Goal: Transaction & Acquisition: Book appointment/travel/reservation

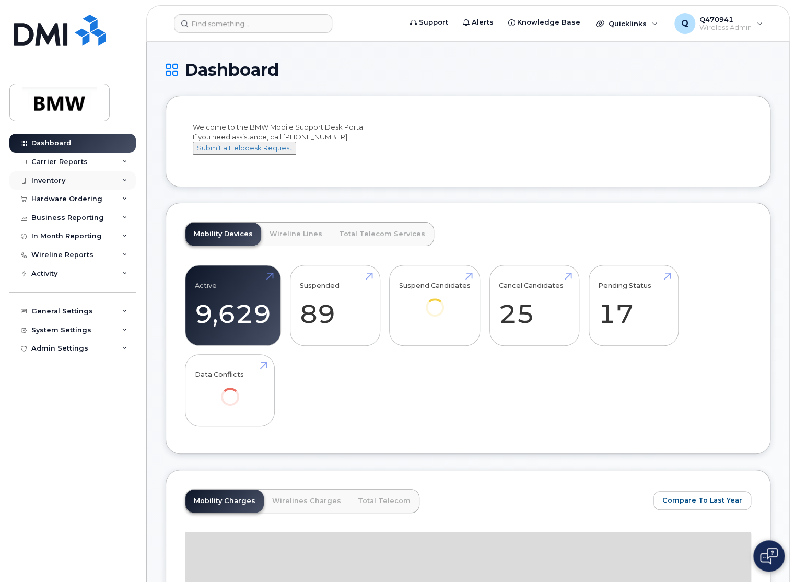
click at [77, 181] on div "Inventory" at bounding box center [72, 180] width 126 height 19
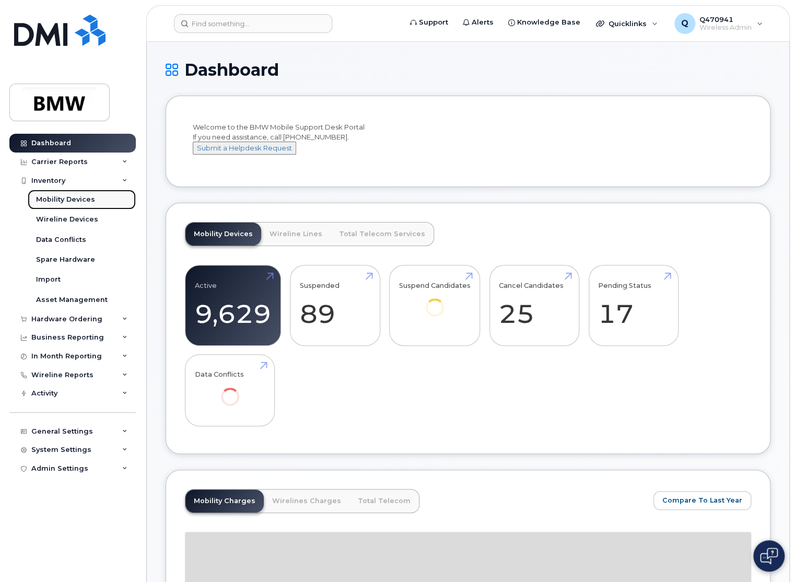
click at [105, 203] on link "Mobility Devices" at bounding box center [82, 200] width 108 height 20
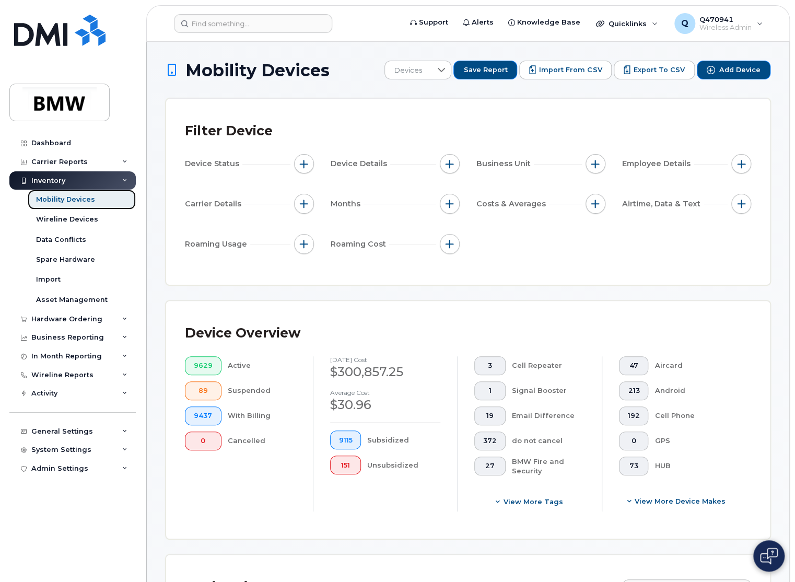
scroll to position [261, 0]
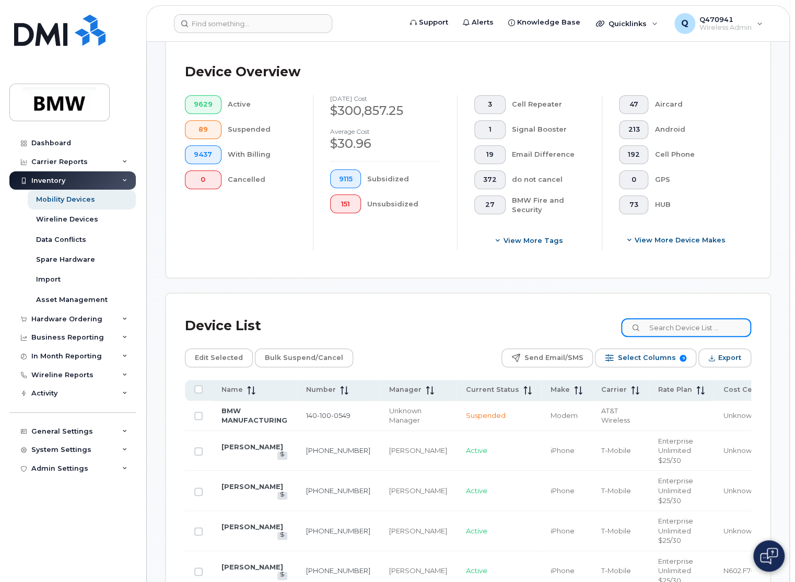
click at [689, 329] on input at bounding box center [686, 327] width 130 height 19
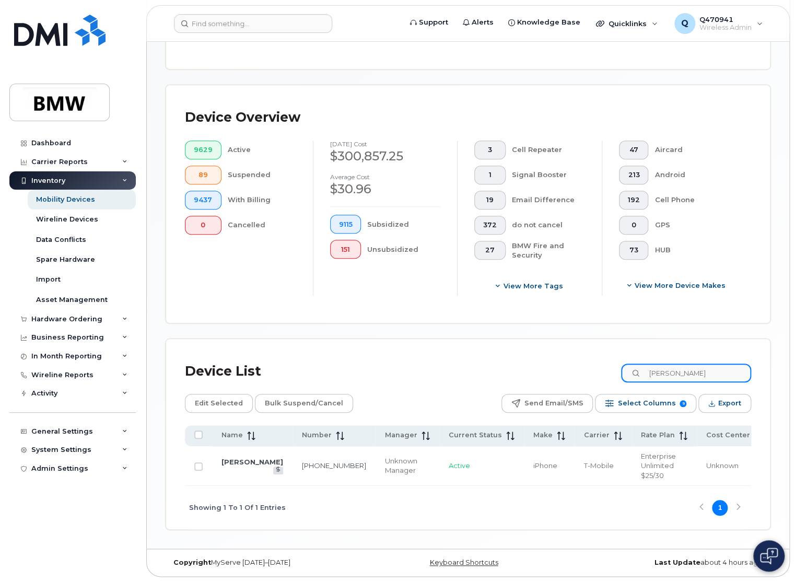
scroll to position [217, 0]
type input "[PERSON_NAME]"
click at [230, 457] on link "[PERSON_NAME]" at bounding box center [252, 461] width 62 height 8
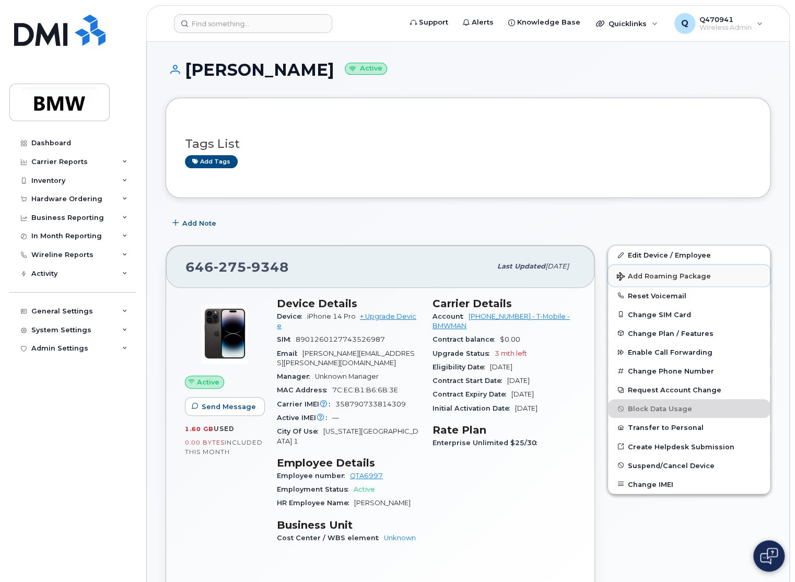
click at [685, 278] on span "Add Roaming Package" at bounding box center [663, 277] width 95 height 10
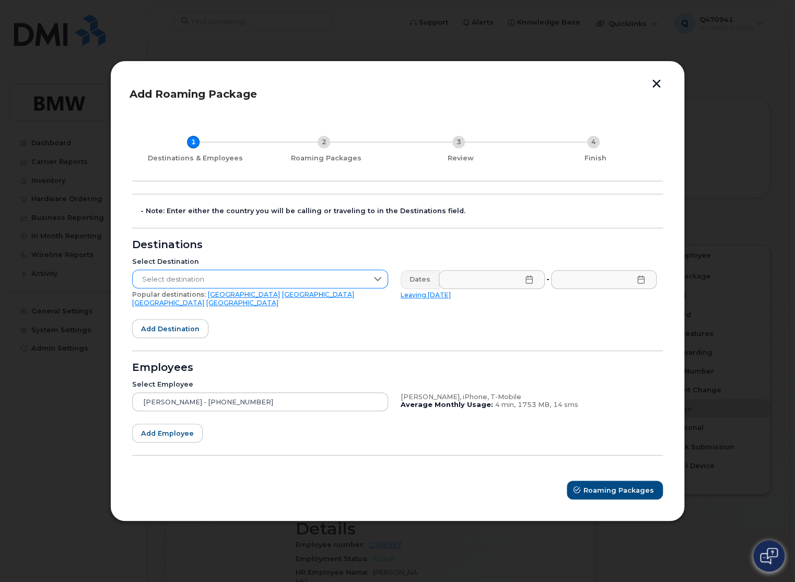
click at [297, 281] on span "Select destination" at bounding box center [250, 279] width 235 height 19
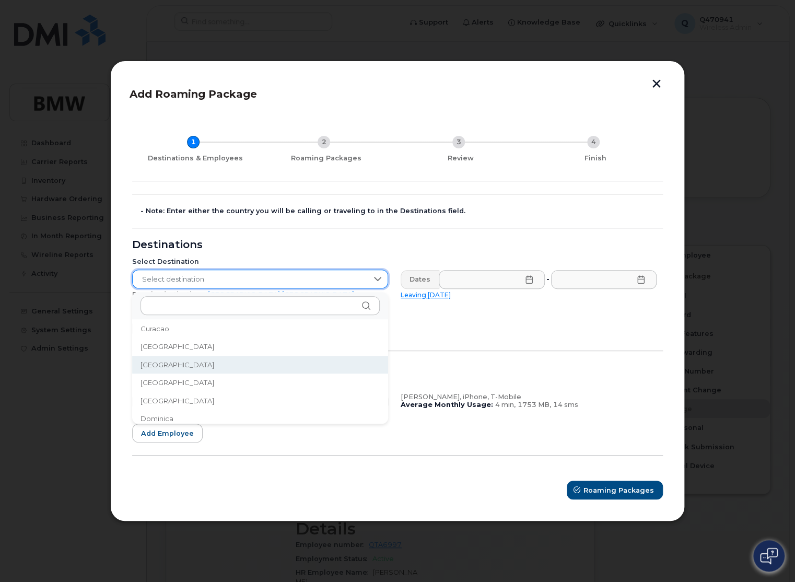
scroll to position [995, 0]
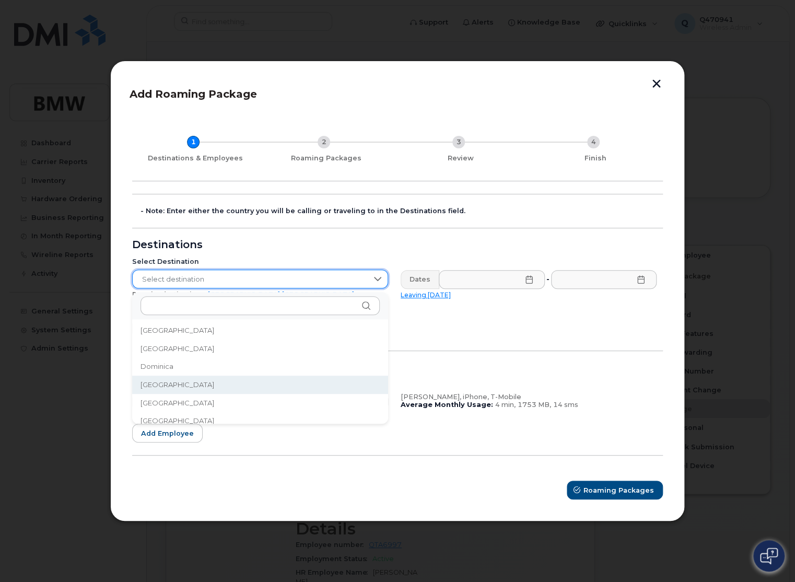
click at [240, 383] on li "Dominican Republic" at bounding box center [260, 384] width 256 height 18
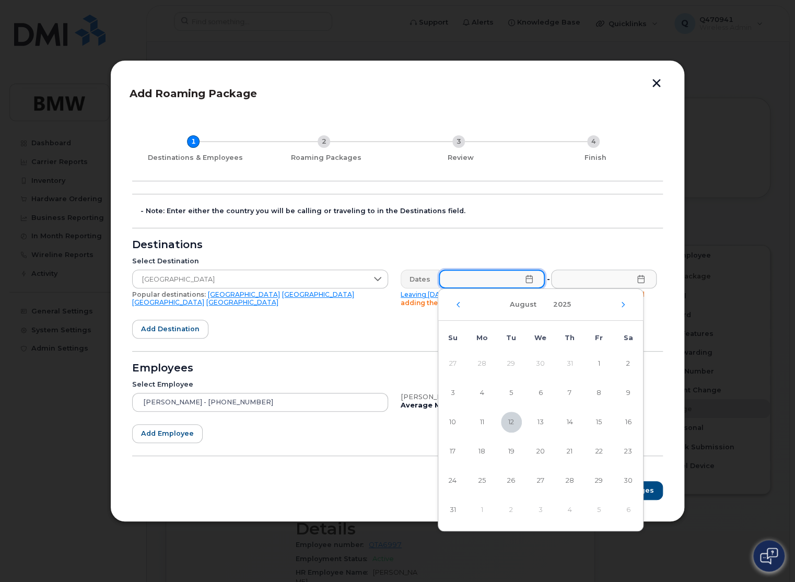
click at [490, 276] on input "text" at bounding box center [492, 278] width 106 height 19
click at [513, 420] on span "12" at bounding box center [511, 421] width 21 height 21
type input "08/12/2025"
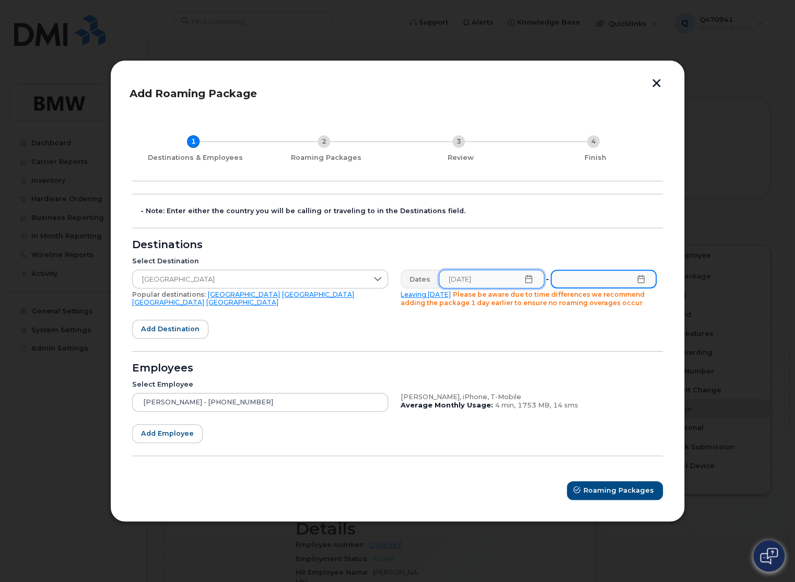
click at [620, 278] on input "text" at bounding box center [603, 278] width 106 height 19
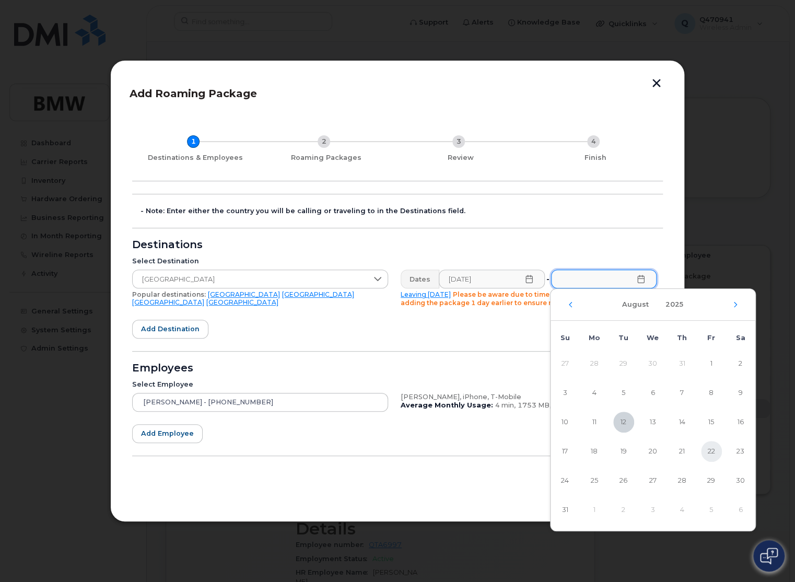
click at [709, 450] on span "22" at bounding box center [711, 451] width 21 height 21
type input "08/22/2025"
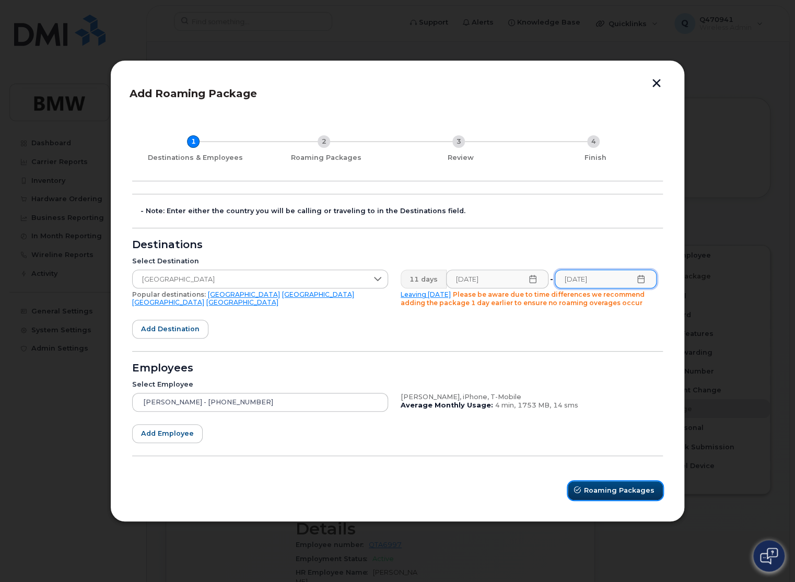
click at [586, 488] on button "Roaming Packages" at bounding box center [615, 490] width 95 height 19
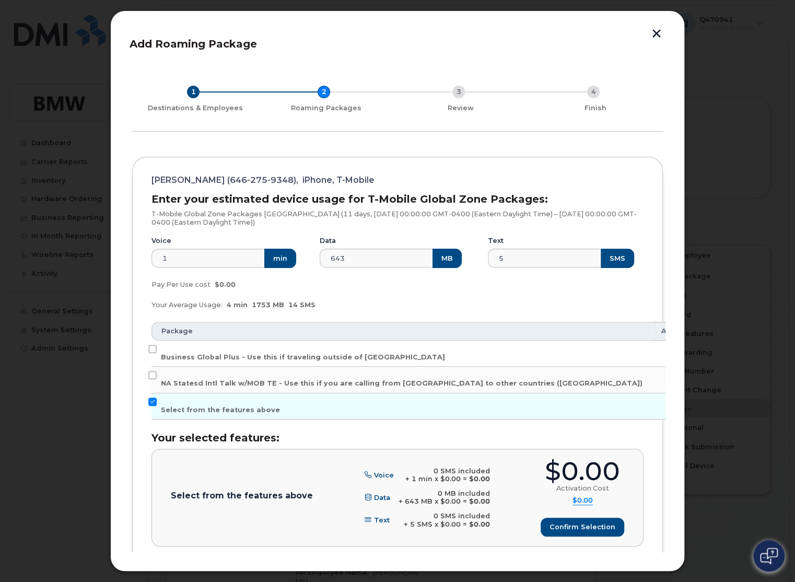
scroll to position [52, 0]
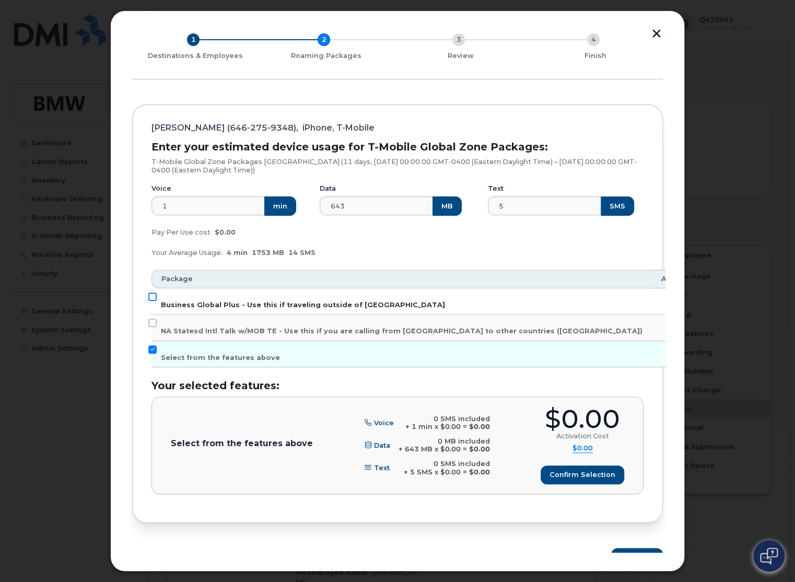
click at [154, 297] on input "Business Global Plus - Use this if traveling outside of North America" at bounding box center [152, 296] width 8 height 8
checkbox input "true"
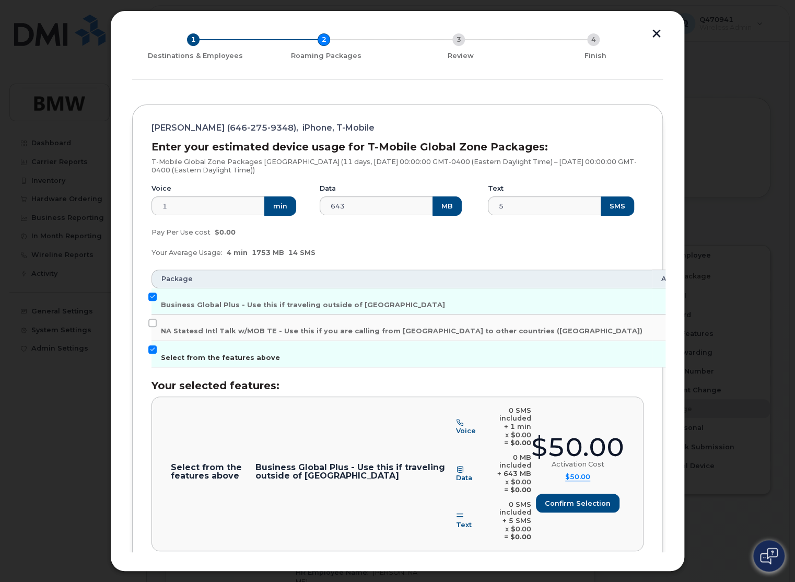
click at [153, 347] on input "Select from the features above" at bounding box center [152, 349] width 8 height 8
checkbox input "false"
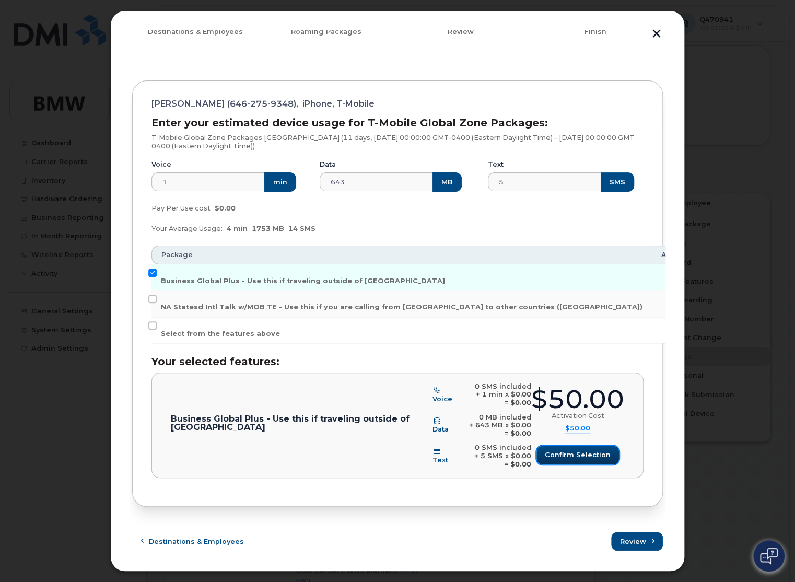
click at [577, 462] on button "Confirm selection" at bounding box center [577, 454] width 82 height 19
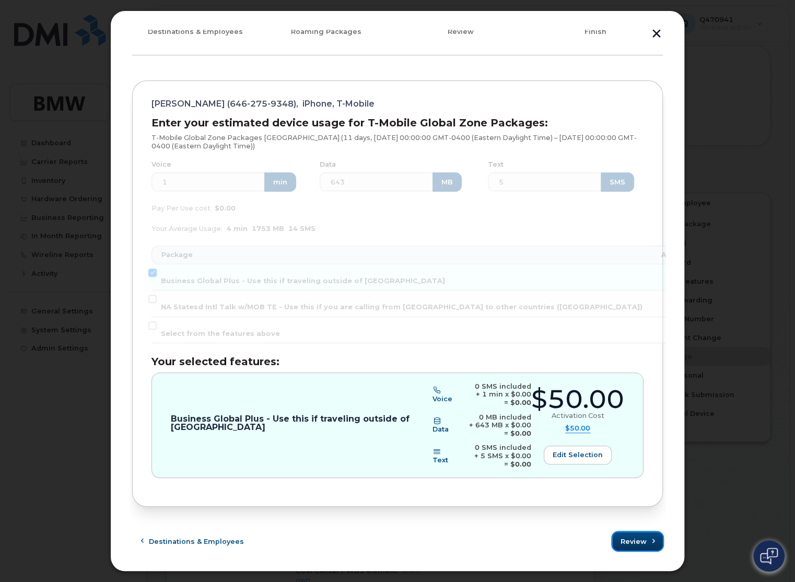
click at [648, 544] on span "submit" at bounding box center [653, 541] width 10 height 10
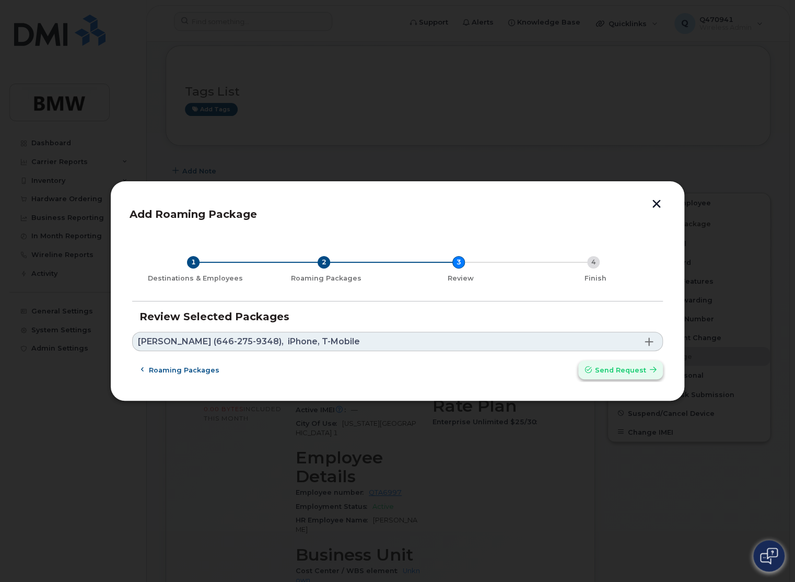
click at [620, 371] on span "Send request" at bounding box center [620, 370] width 51 height 10
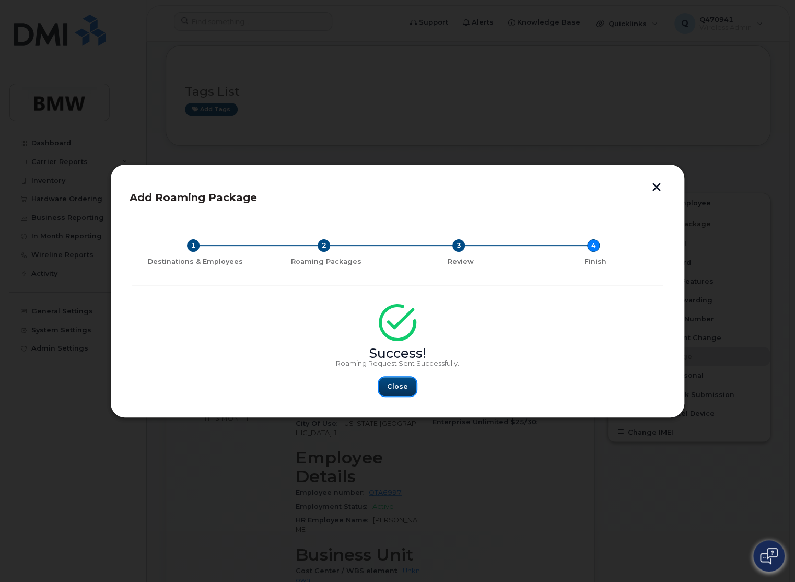
click at [407, 387] on button "Close" at bounding box center [398, 386] width 38 height 19
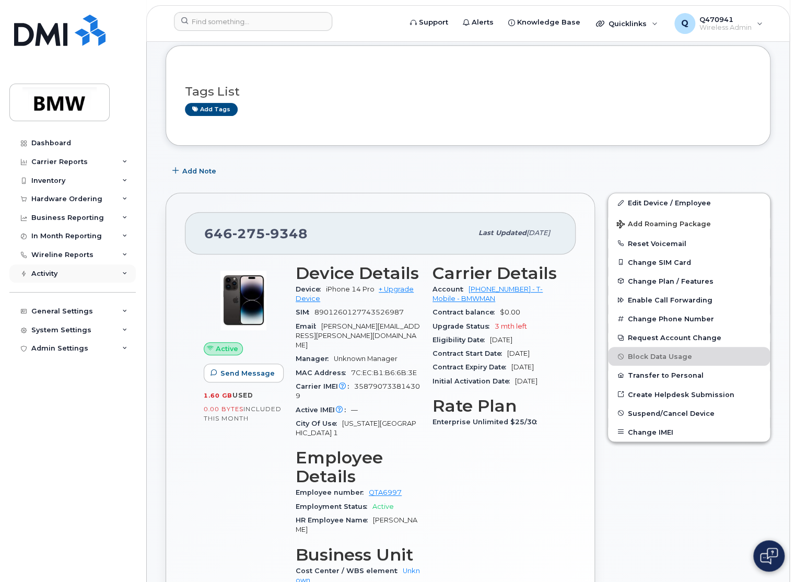
click at [60, 274] on div "Activity" at bounding box center [72, 273] width 126 height 19
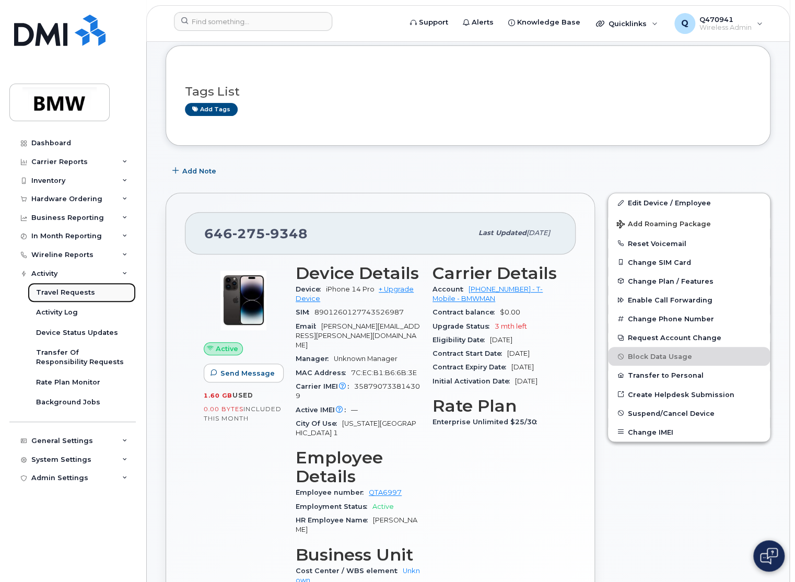
click at [64, 285] on link "Travel Requests" at bounding box center [82, 292] width 108 height 20
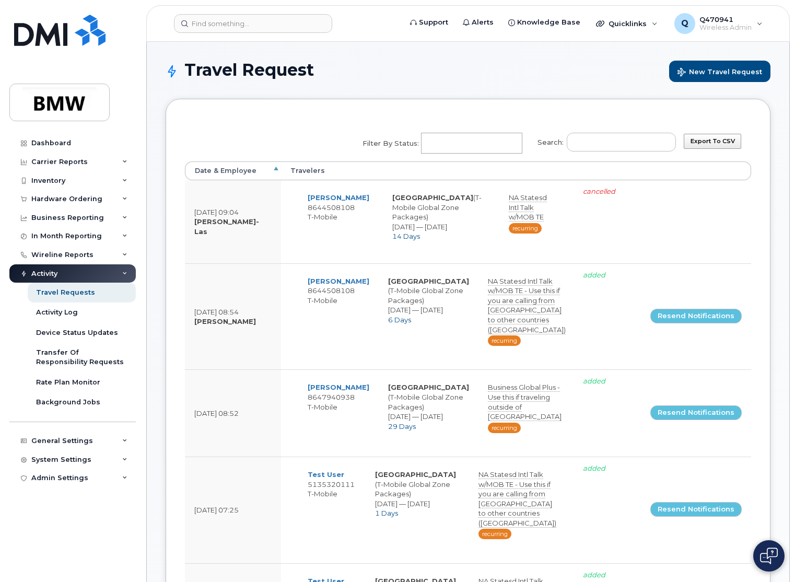
select select
click at [232, 163] on th "Date & Employee" at bounding box center [233, 170] width 96 height 19
